Goal: Information Seeking & Learning: Learn about a topic

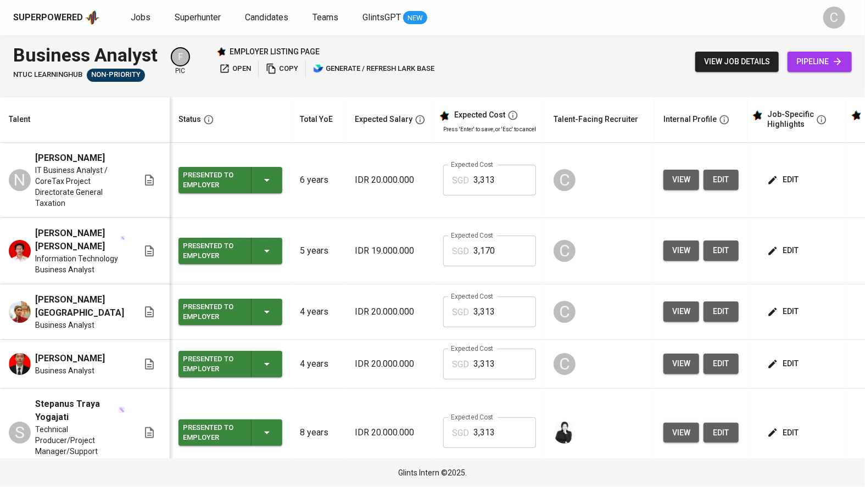
click at [251, 145] on td "Presented to Employer" at bounding box center [230, 180] width 121 height 75
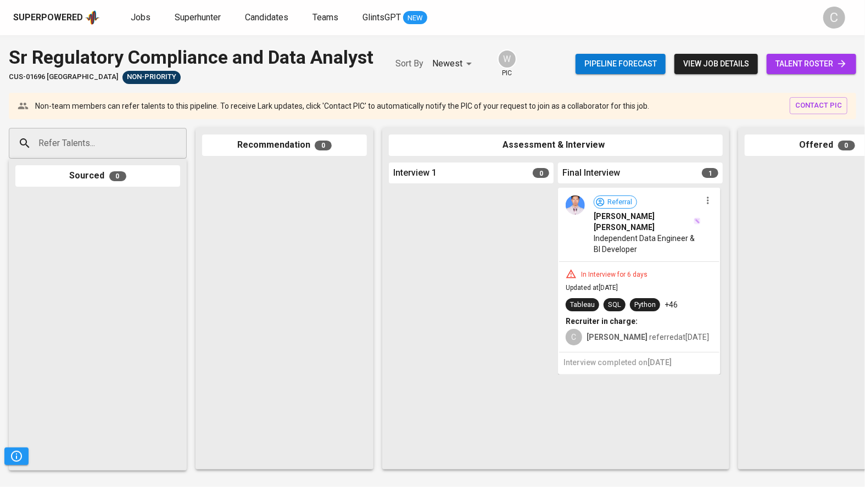
click at [818, 70] on span "talent roster" at bounding box center [812, 64] width 72 height 14
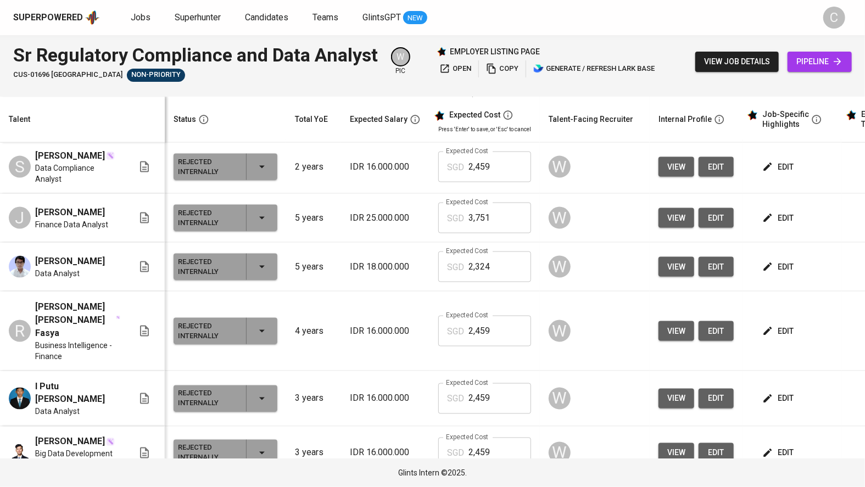
scroll to position [818, 0]
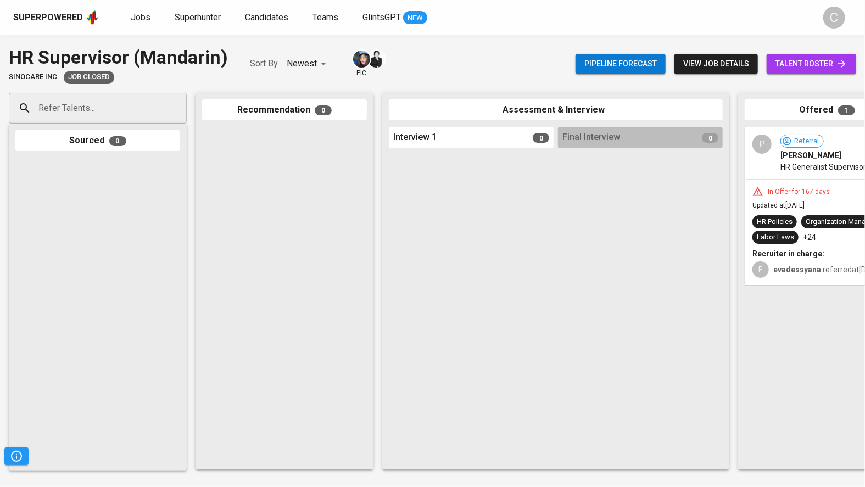
click at [816, 65] on span "talent roster" at bounding box center [812, 64] width 72 height 14
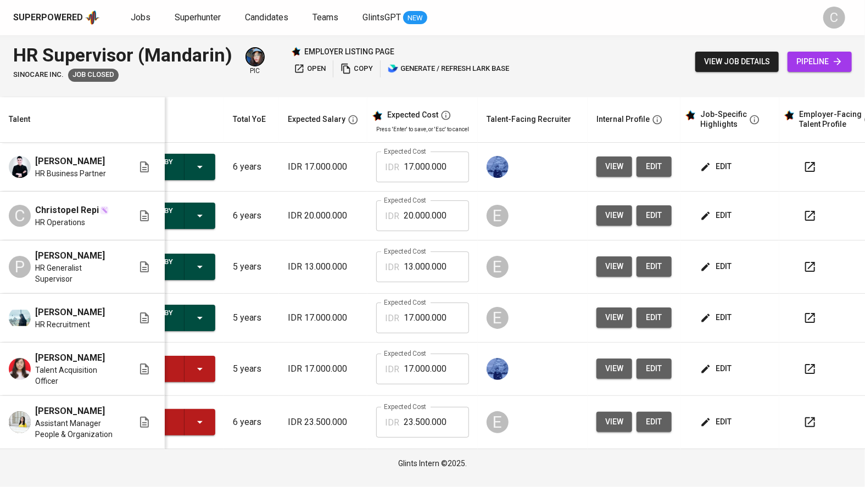
scroll to position [0, 75]
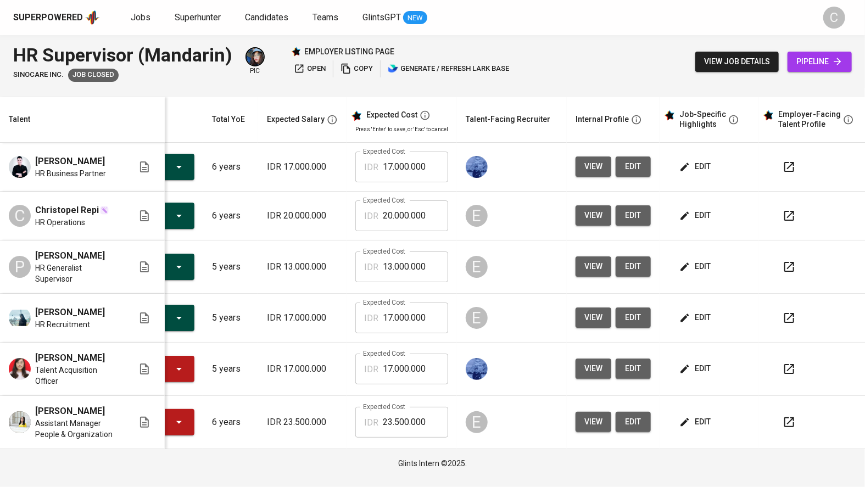
click at [591, 171] on span "view" at bounding box center [594, 167] width 18 height 14
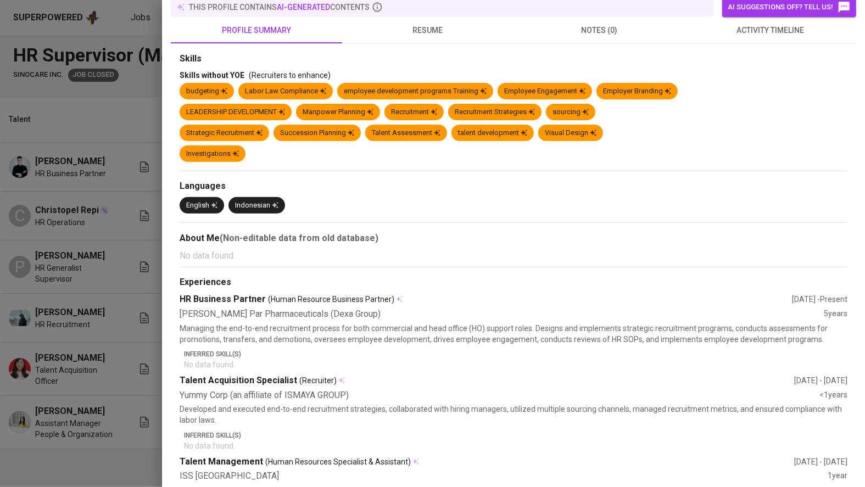
scroll to position [0, 0]
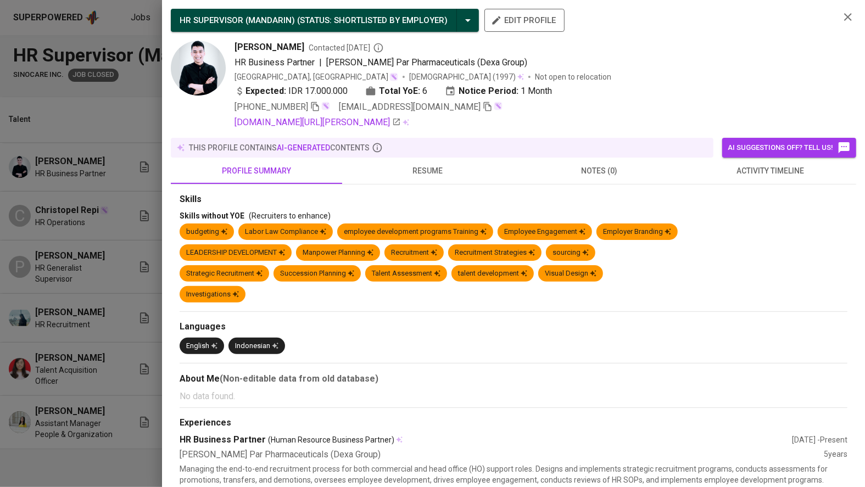
click at [98, 325] on div at bounding box center [432, 243] width 865 height 487
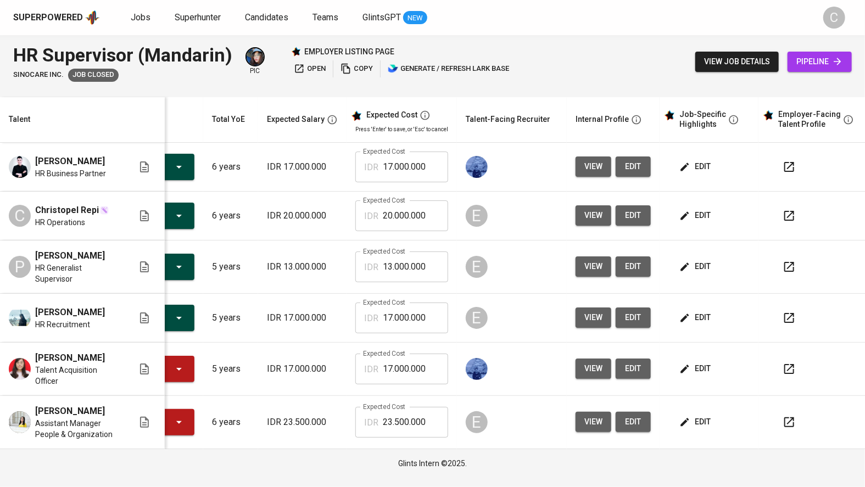
click at [596, 223] on span "view" at bounding box center [594, 216] width 18 height 14
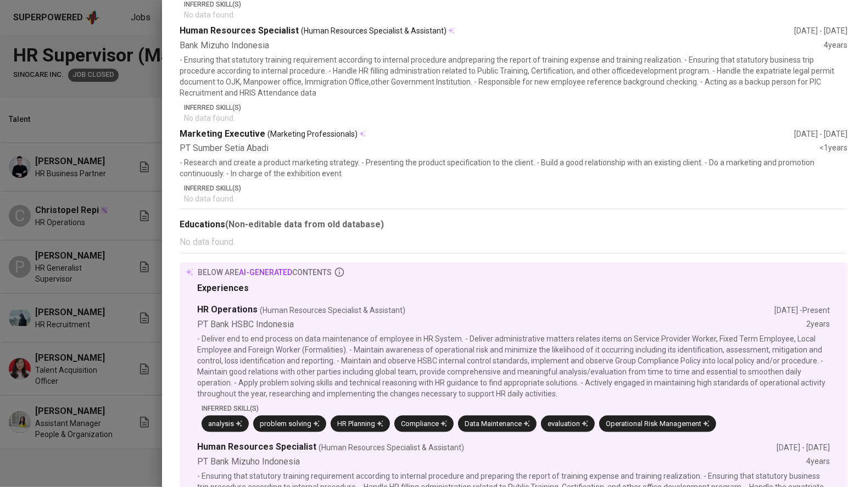
scroll to position [341, 0]
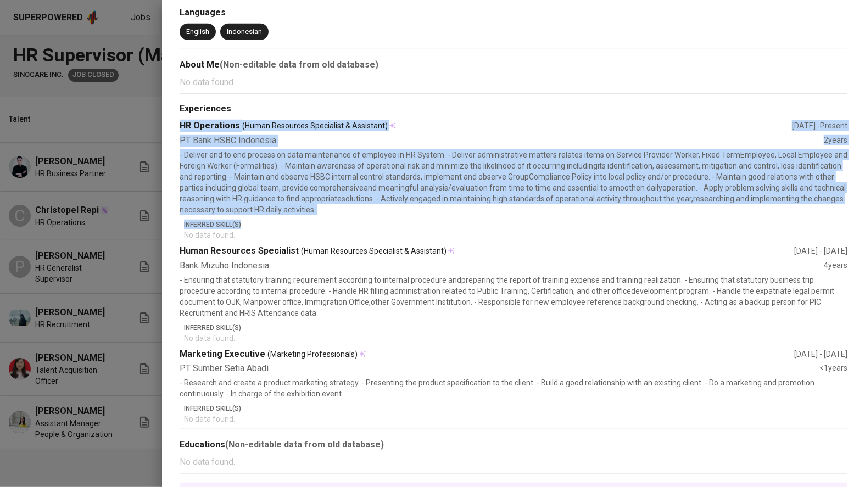
drag, startPoint x: 177, startPoint y: 122, endPoint x: 503, endPoint y: 246, distance: 348.0
click at [518, 221] on div "Skills Skills without YOE (Recruiters to enhance) HR Policies Organization Mana…" at bounding box center [514, 352] width 686 height 1046
click at [464, 269] on div "Bank Mizuho Indonesia" at bounding box center [502, 266] width 644 height 13
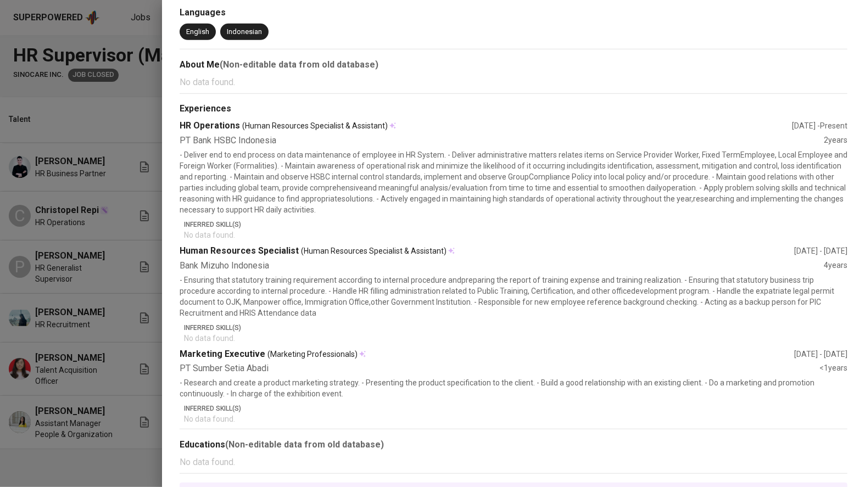
drag, startPoint x: 425, startPoint y: 290, endPoint x: 411, endPoint y: 296, distance: 15.0
click at [411, 296] on p "- Ensuring that statutory training requirement according to internal procedure …" at bounding box center [514, 297] width 668 height 44
click at [134, 362] on div at bounding box center [432, 243] width 865 height 487
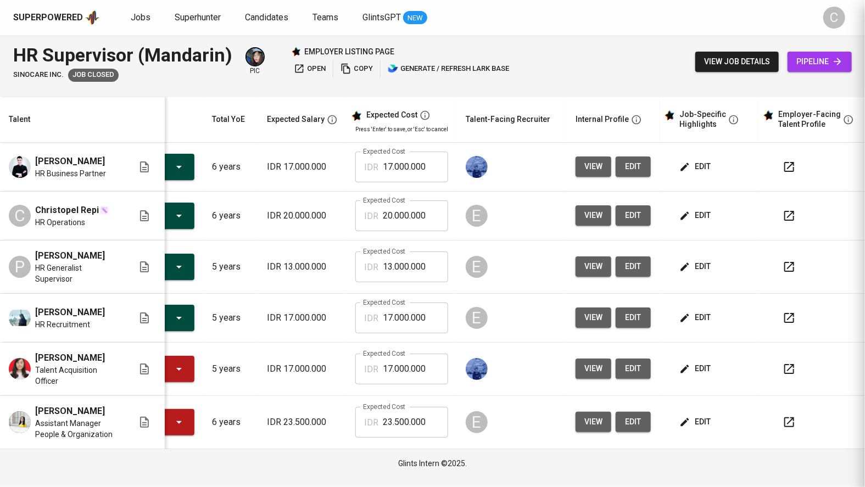
scroll to position [0, 0]
click at [588, 427] on span "view" at bounding box center [594, 422] width 18 height 14
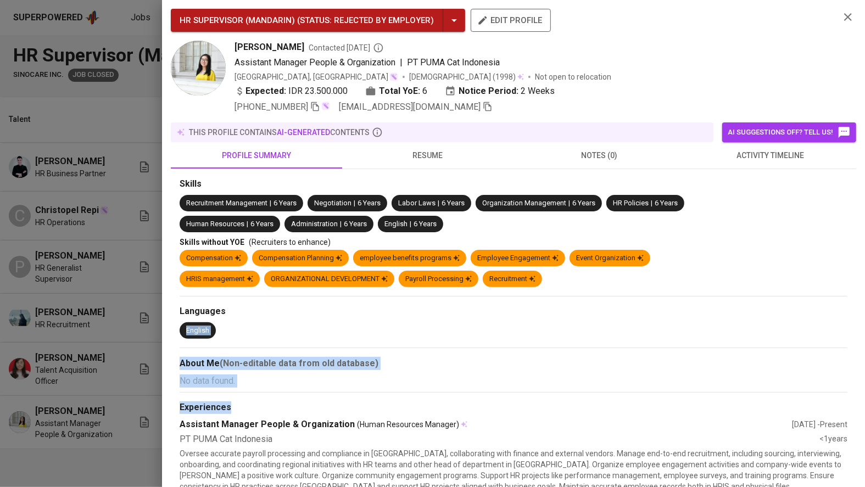
drag, startPoint x: 459, startPoint y: 399, endPoint x: 478, endPoint y: 320, distance: 81.8
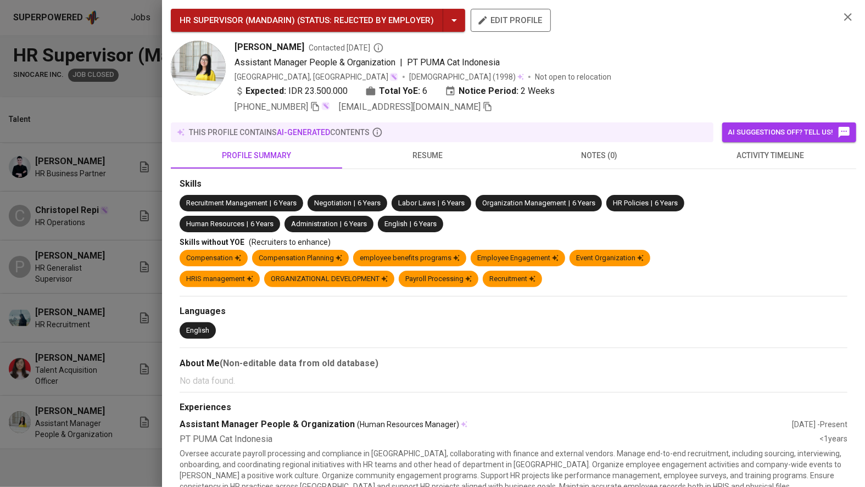
drag, startPoint x: 123, startPoint y: 276, endPoint x: 146, endPoint y: 270, distance: 23.7
click at [126, 275] on div at bounding box center [432, 243] width 865 height 487
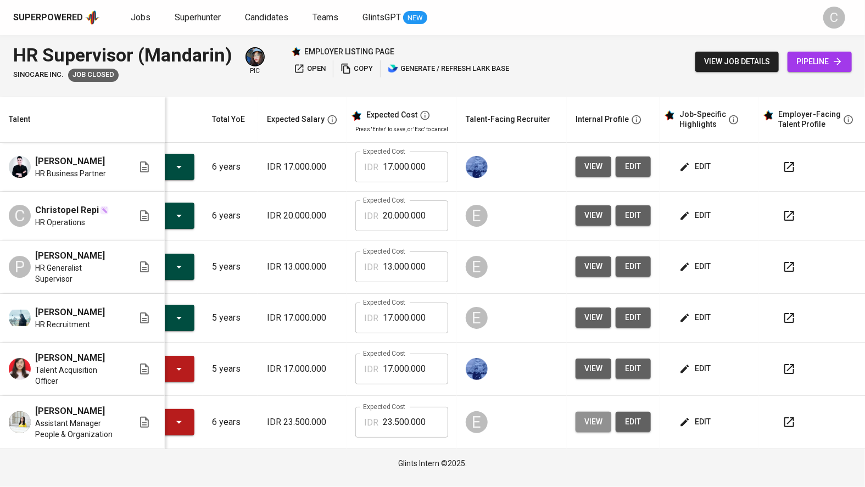
click at [587, 429] on span "view" at bounding box center [594, 422] width 18 height 14
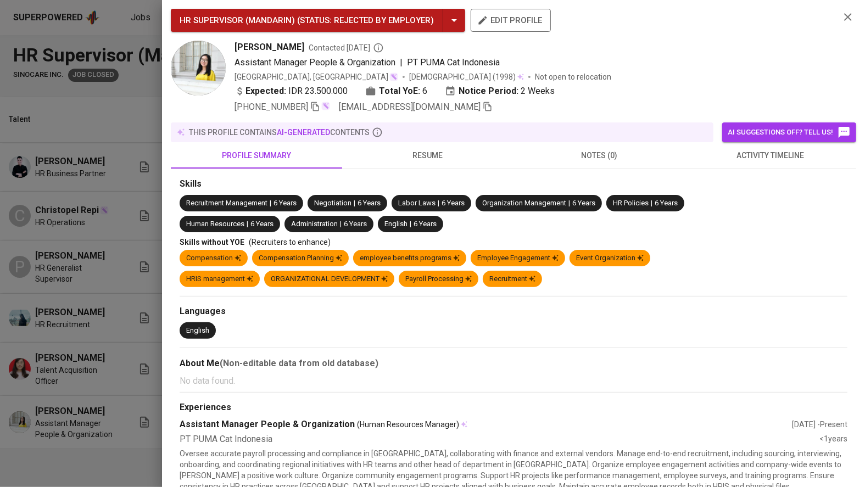
click at [55, 364] on div at bounding box center [432, 243] width 865 height 487
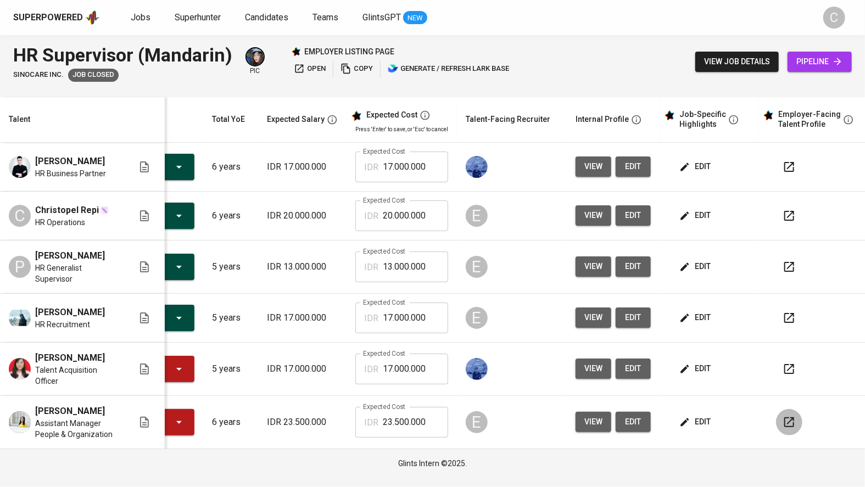
click at [788, 426] on icon "button" at bounding box center [790, 423] width 10 height 10
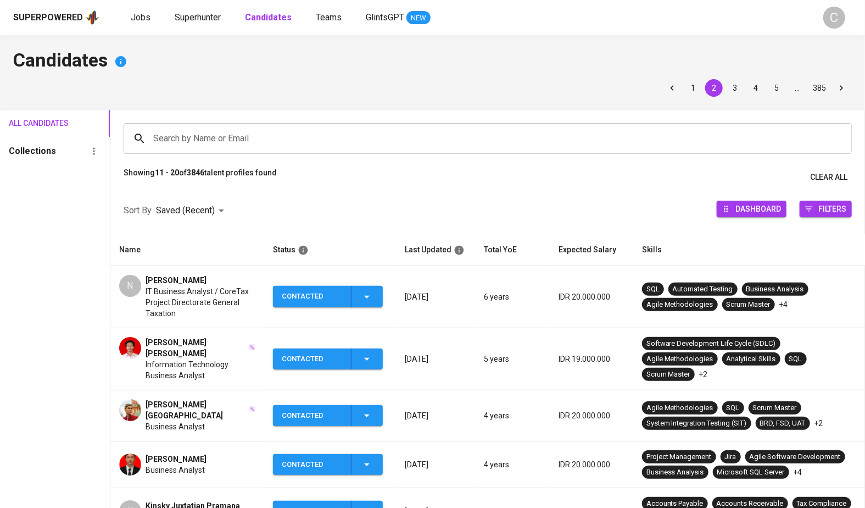
click at [192, 137] on input "Search by Name or Email" at bounding box center [491, 138] width 680 height 21
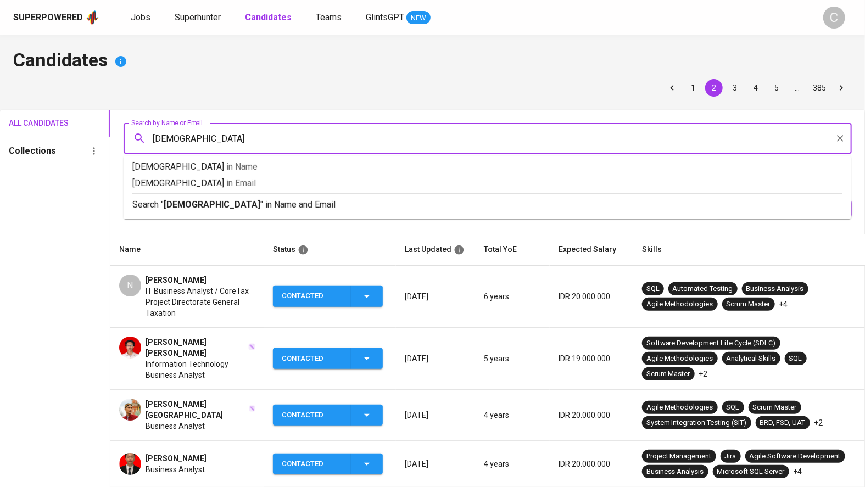
type input "juzariah"
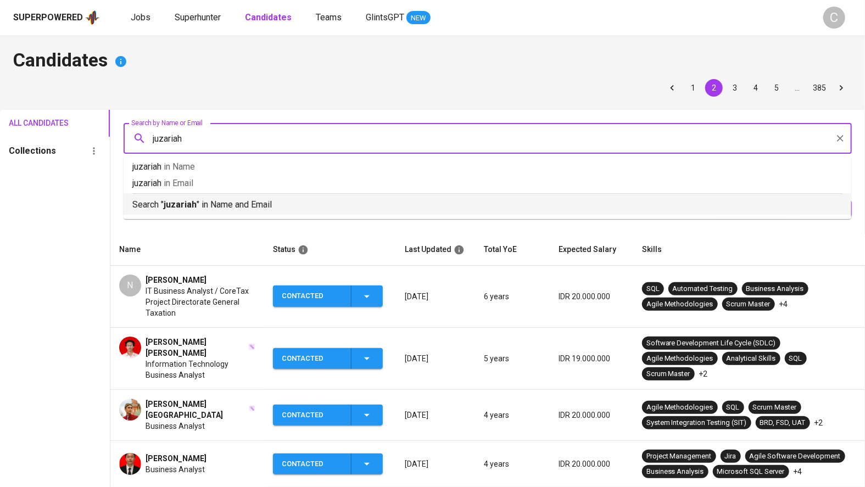
click at [208, 208] on p "Search " juzariah " in Name and Email" at bounding box center [487, 204] width 710 height 13
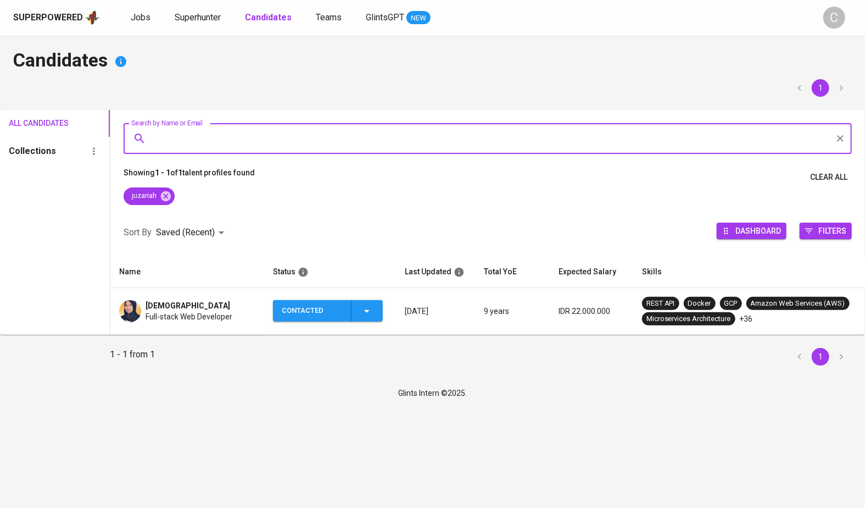
click at [223, 303] on div "[DEMOGRAPHIC_DATA]" at bounding box center [189, 305] width 87 height 11
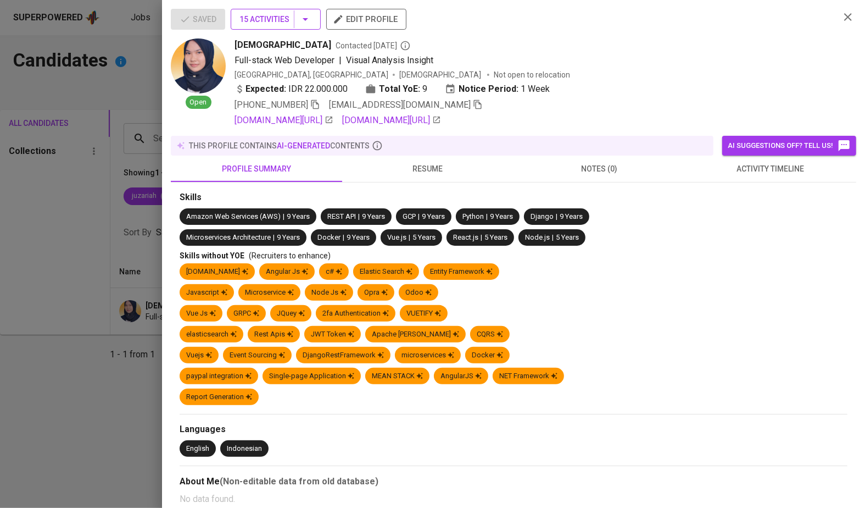
click at [302, 20] on icon "button" at bounding box center [305, 19] width 13 height 13
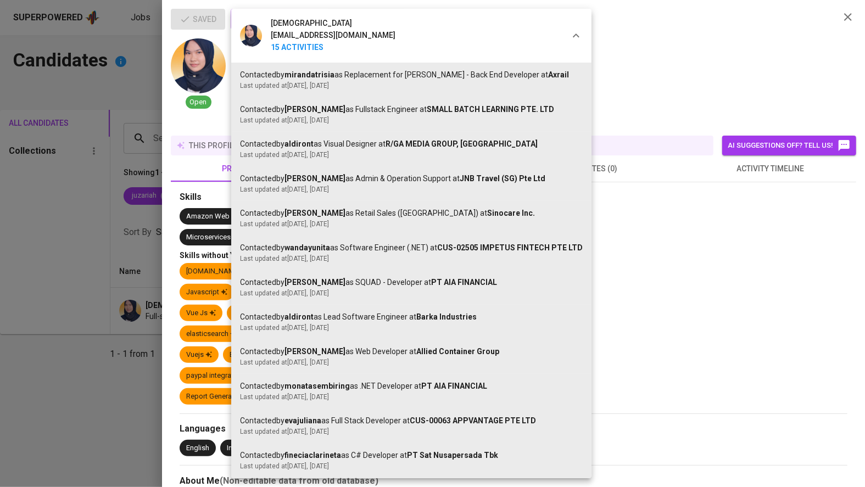
click at [137, 303] on div at bounding box center [432, 243] width 865 height 487
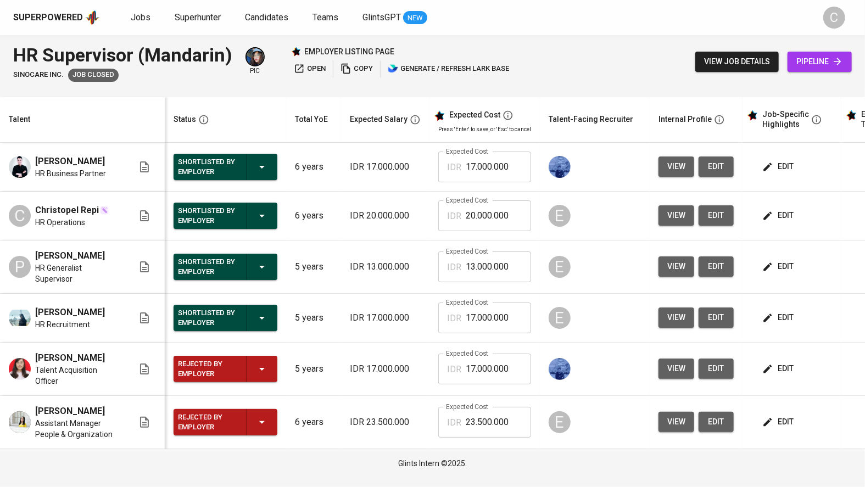
scroll to position [0, 75]
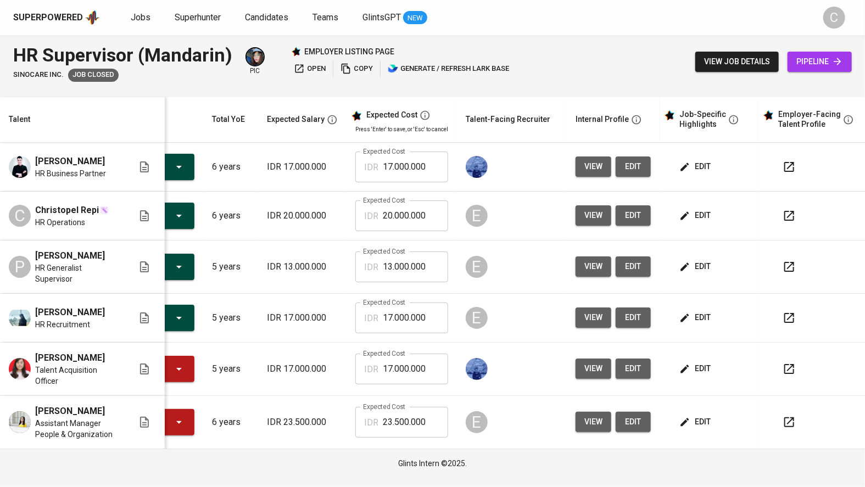
click at [592, 427] on span "view" at bounding box center [594, 422] width 18 height 14
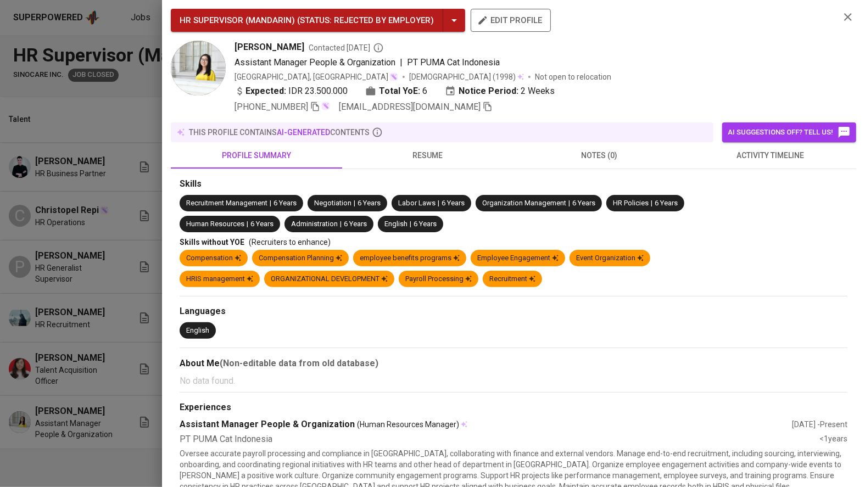
click at [430, 159] on span "resume" at bounding box center [428, 156] width 158 height 14
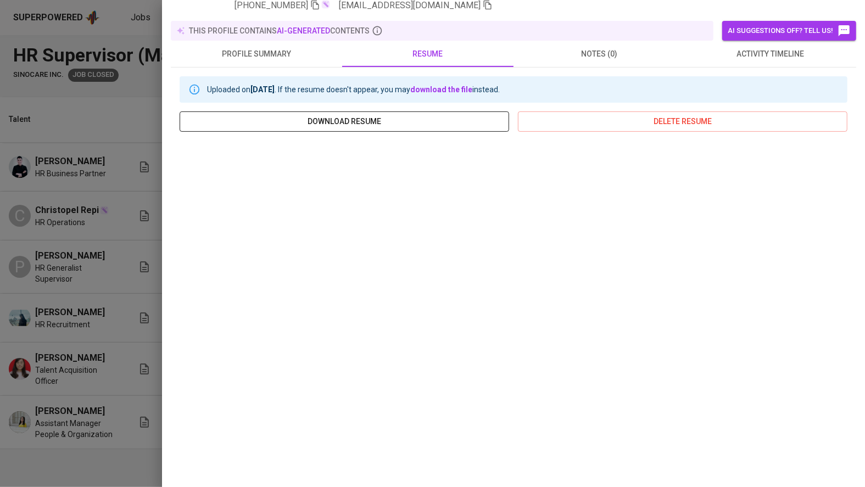
scroll to position [0, 0]
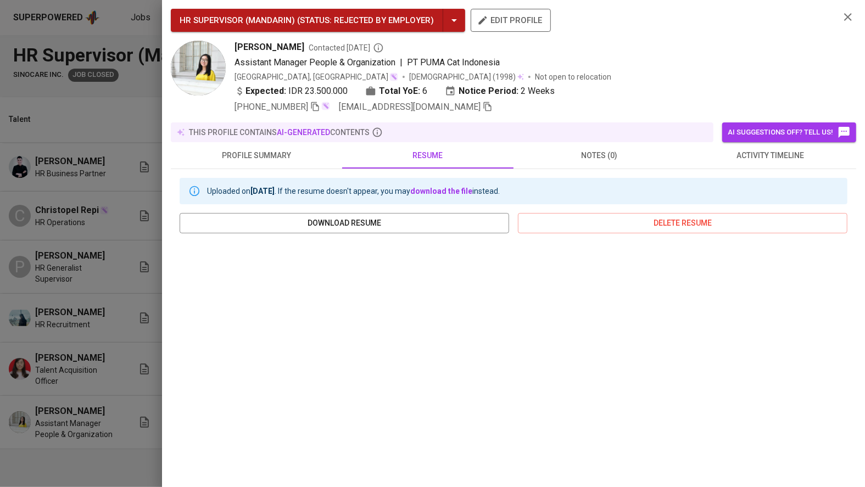
click at [35, 363] on div at bounding box center [432, 243] width 865 height 487
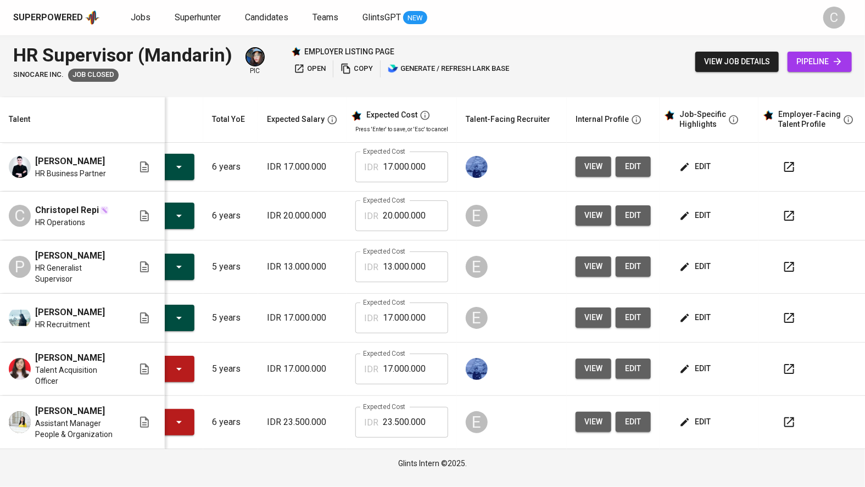
click at [608, 379] on div "view edit" at bounding box center [613, 369] width 75 height 20
click at [591, 375] on span "view" at bounding box center [594, 369] width 18 height 14
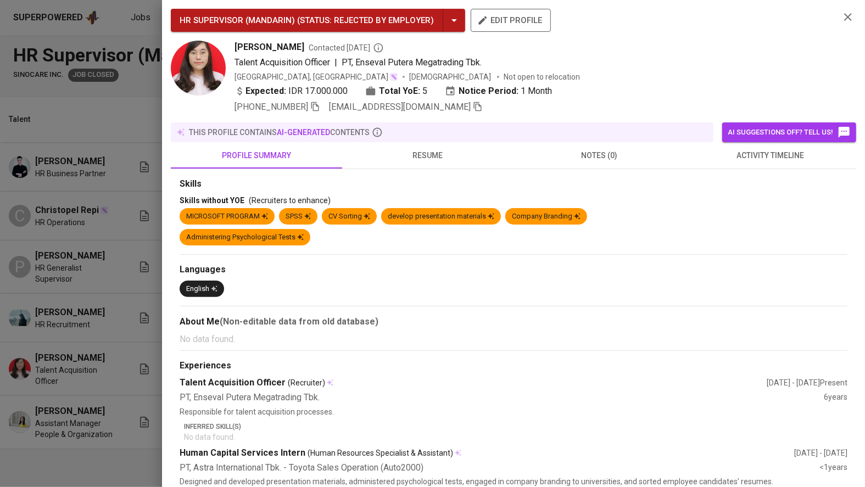
scroll to position [35, 0]
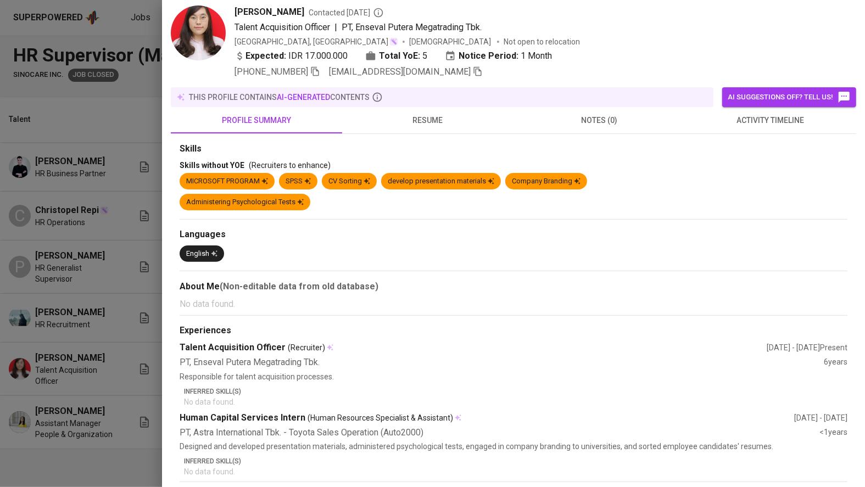
click at [428, 127] on span "resume" at bounding box center [428, 121] width 158 height 14
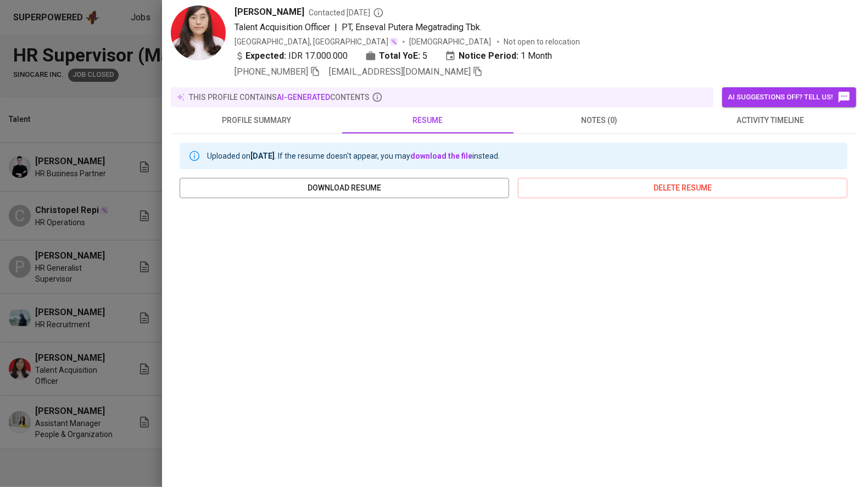
click at [25, 294] on div at bounding box center [432, 243] width 865 height 487
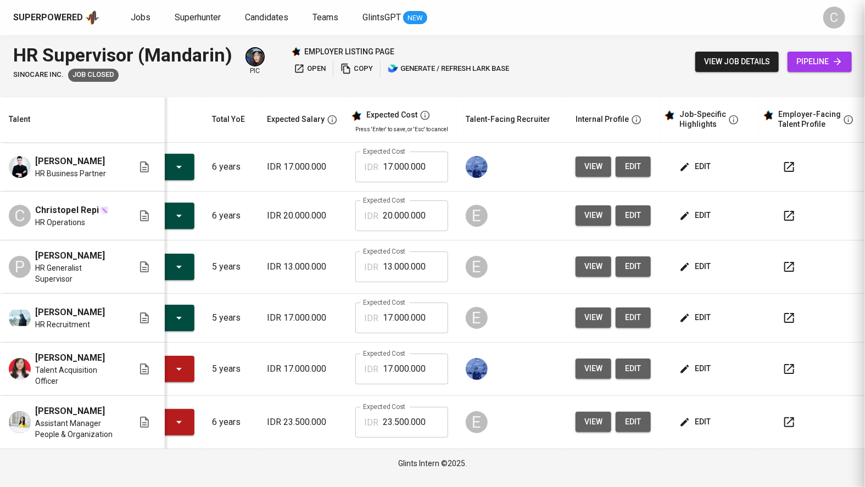
scroll to position [0, 0]
click at [581, 328] on button "view" at bounding box center [594, 318] width 36 height 20
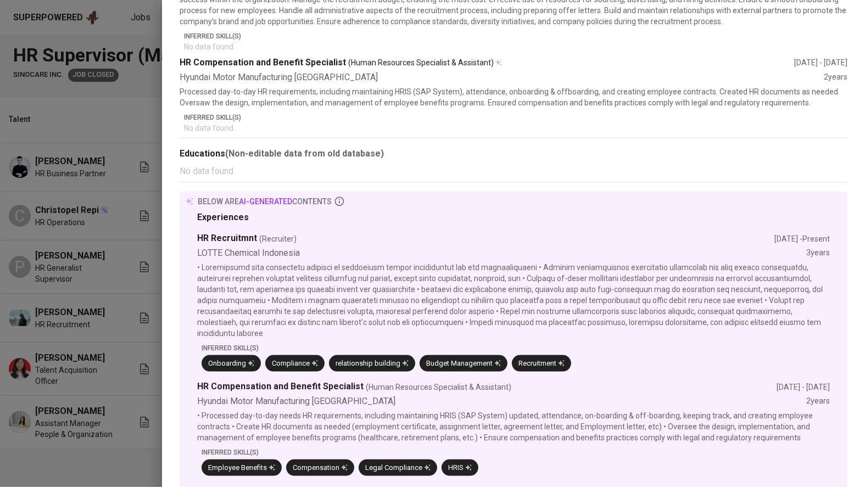
scroll to position [78, 0]
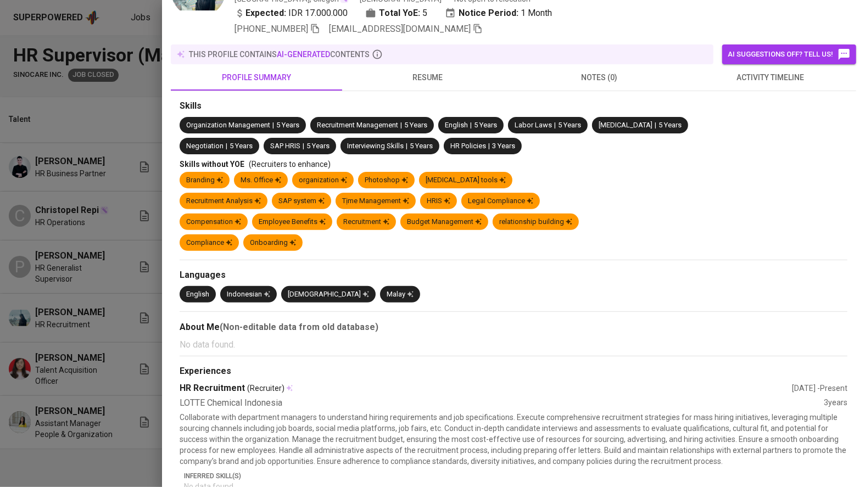
click at [434, 72] on span "resume" at bounding box center [428, 78] width 158 height 14
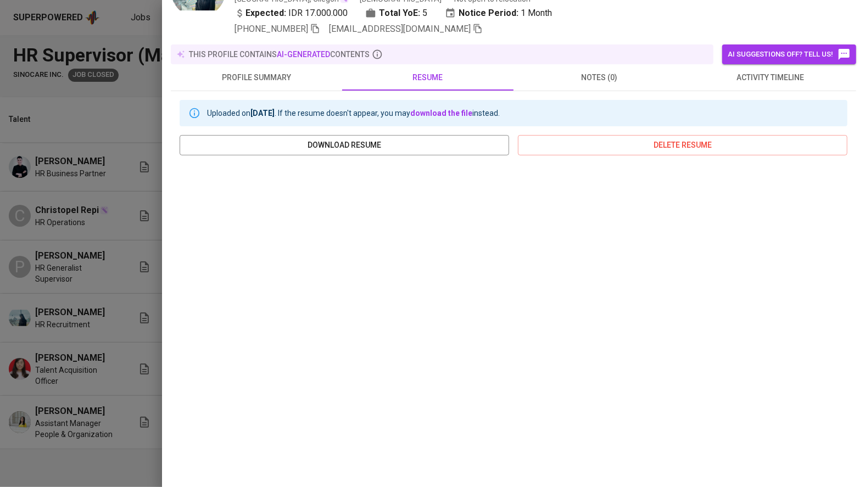
drag, startPoint x: 62, startPoint y: 336, endPoint x: 71, endPoint y: 340, distance: 10.1
click at [66, 336] on div at bounding box center [432, 243] width 865 height 487
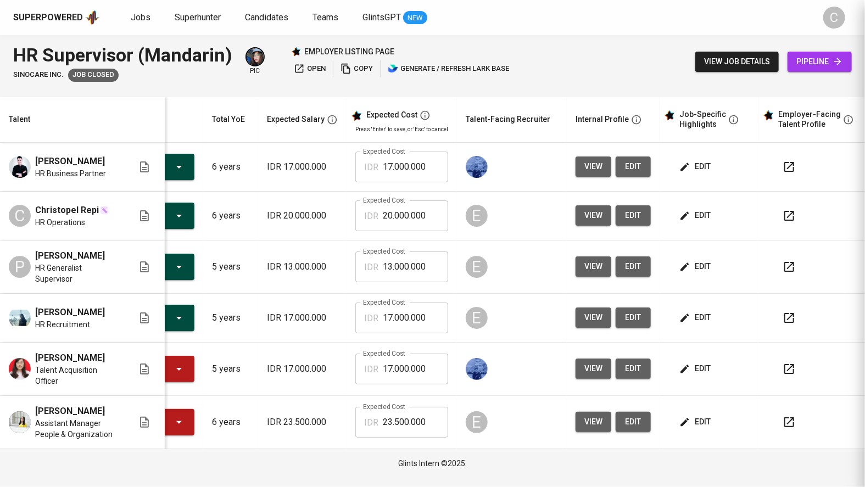
scroll to position [0, 0]
click at [585, 273] on span "view" at bounding box center [594, 267] width 18 height 14
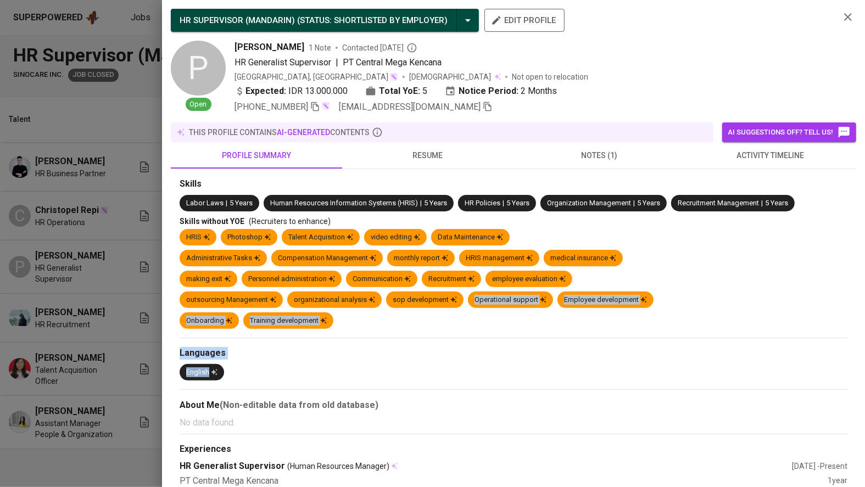
drag, startPoint x: 455, startPoint y: 341, endPoint x: 475, endPoint y: 291, distance: 54.3
click at [597, 151] on span "notes (1)" at bounding box center [599, 156] width 158 height 14
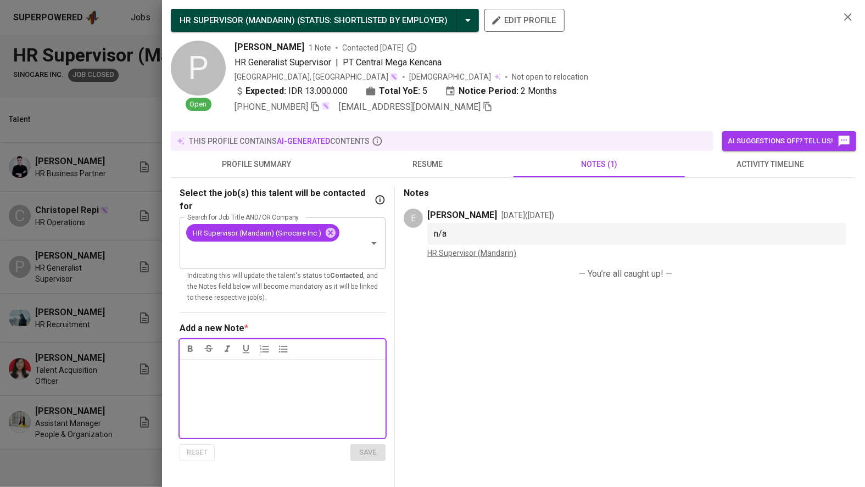
click at [251, 165] on span "profile summary" at bounding box center [256, 165] width 158 height 14
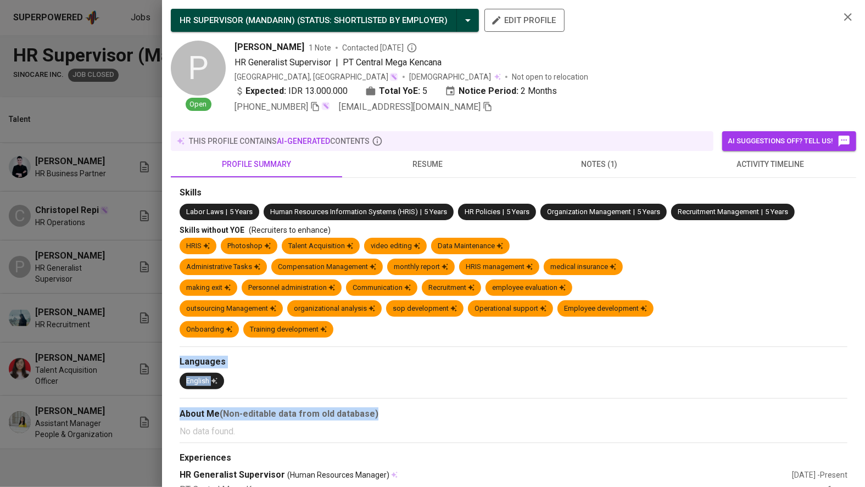
drag, startPoint x: 520, startPoint y: 411, endPoint x: 535, endPoint y: 304, distance: 108.1
click at [440, 158] on span "resume" at bounding box center [428, 165] width 158 height 14
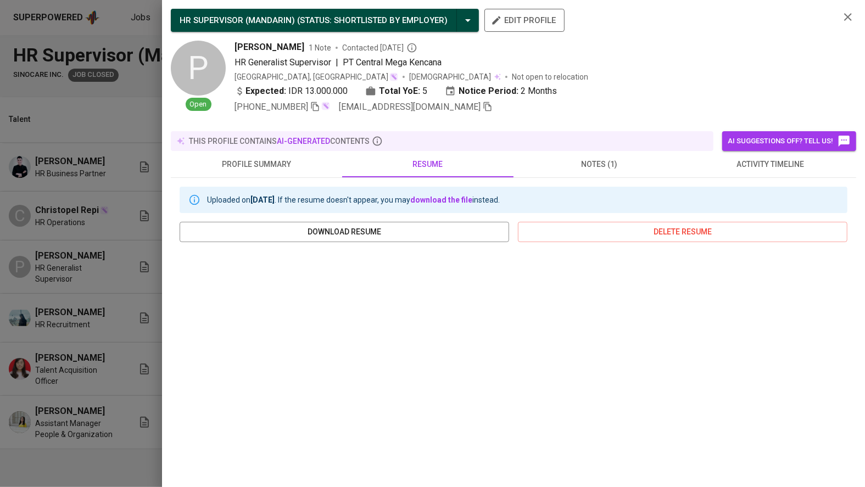
scroll to position [102, 0]
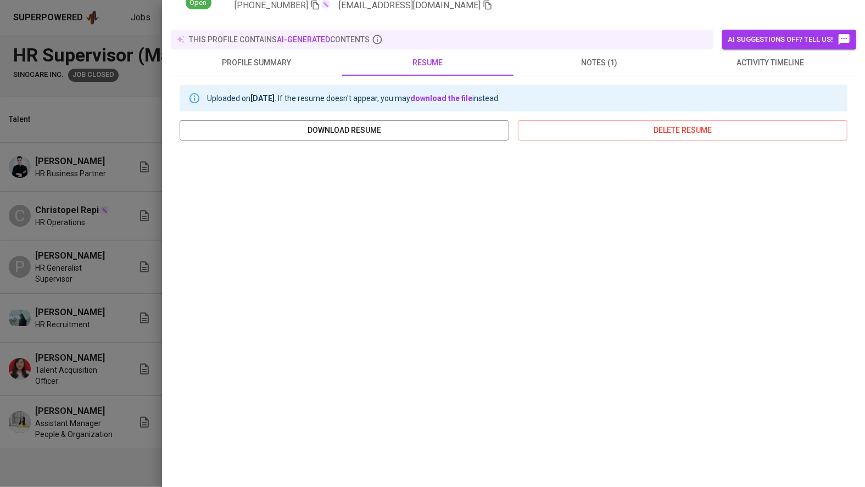
click at [102, 305] on div at bounding box center [432, 243] width 865 height 487
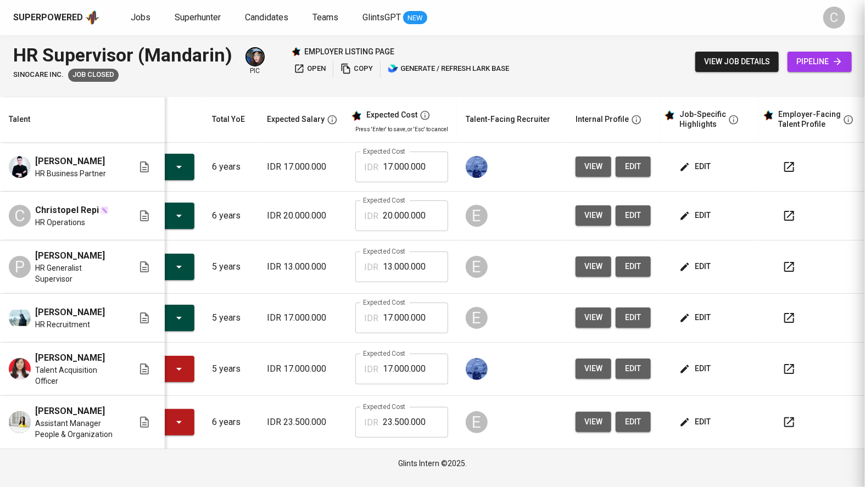
scroll to position [0, 0]
click at [592, 221] on span "view" at bounding box center [594, 216] width 18 height 14
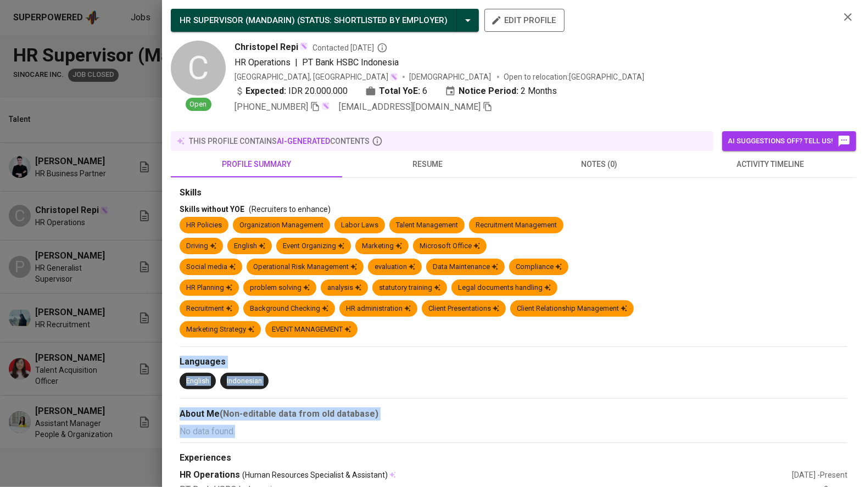
drag, startPoint x: 469, startPoint y: 433, endPoint x: 470, endPoint y: 301, distance: 131.9
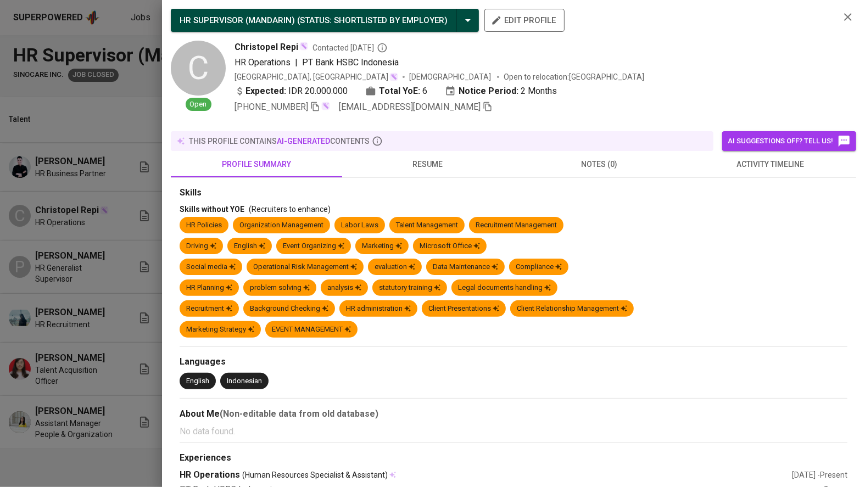
click at [486, 408] on div "About Me (Non-editable data from old database)" at bounding box center [514, 414] width 668 height 13
click at [432, 158] on span "resume" at bounding box center [428, 165] width 158 height 14
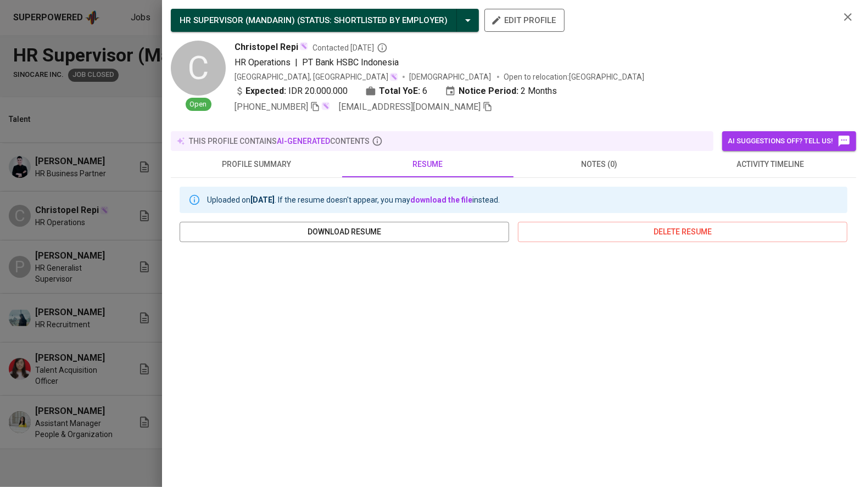
click at [318, 108] on icon "button" at bounding box center [315, 107] width 10 height 10
drag, startPoint x: 65, startPoint y: 286, endPoint x: 85, endPoint y: 310, distance: 32.0
click at [66, 286] on div at bounding box center [432, 243] width 865 height 487
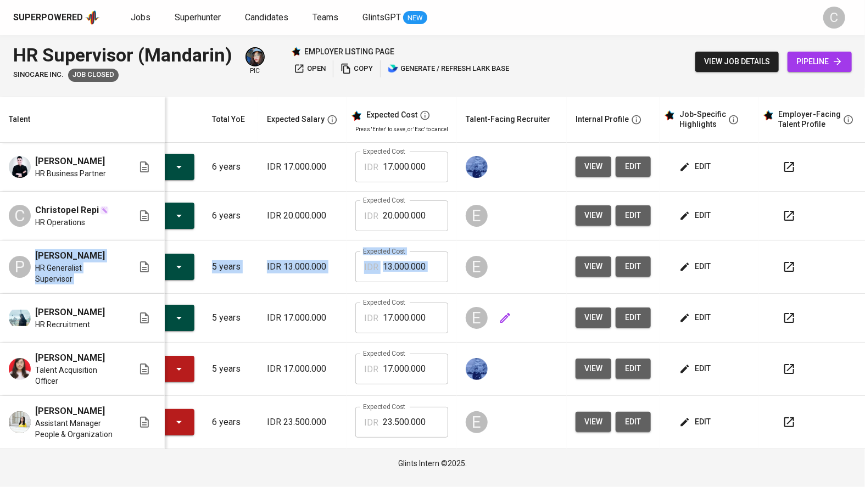
drag, startPoint x: 550, startPoint y: 227, endPoint x: 507, endPoint y: 317, distance: 99.3
click at [548, 302] on tbody "Kevin Cornelis Pardede HR Business Partner Shortlisted by Employer 6 years IDR …" at bounding box center [393, 296] width 952 height 307
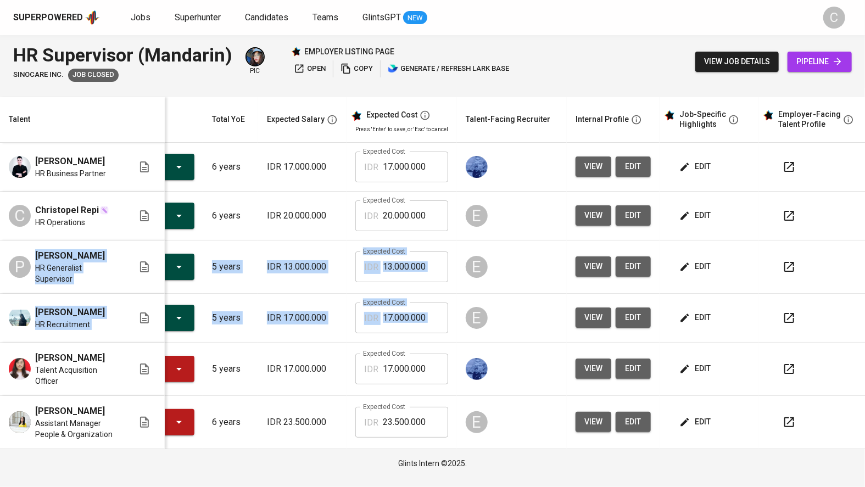
click at [267, 274] on p "IDR 13.000.000" at bounding box center [302, 266] width 71 height 13
